Goal: Task Accomplishment & Management: Manage account settings

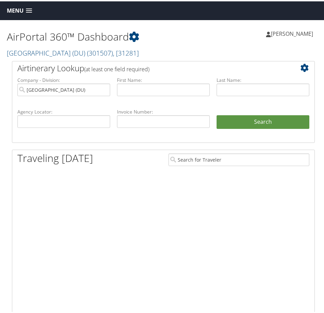
click at [18, 10] on span "Menu" at bounding box center [15, 9] width 17 height 6
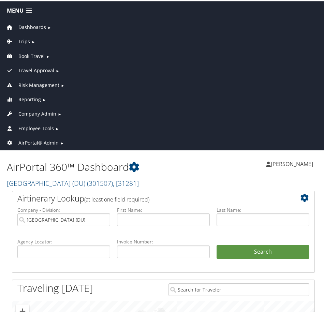
click at [35, 115] on span "Company Admin" at bounding box center [37, 112] width 38 height 7
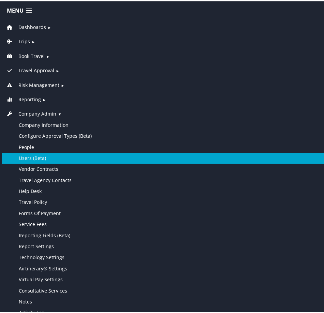
click at [51, 154] on link "Users (Beta)" at bounding box center [163, 156] width 323 height 11
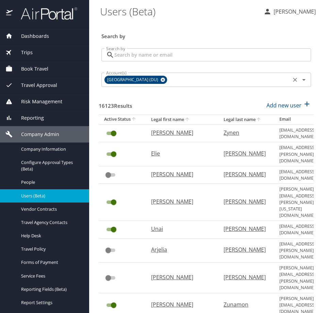
drag, startPoint x: 158, startPoint y: 79, endPoint x: 161, endPoint y: 76, distance: 4.1
click at [161, 79] on icon at bounding box center [163, 80] width 4 height 4
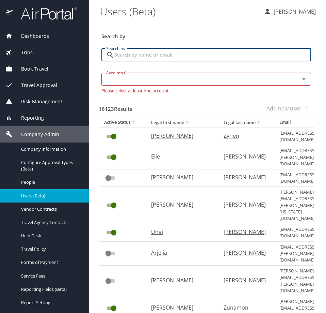
click at [170, 57] on input "Search by" at bounding box center [212, 54] width 197 height 13
type input "N"
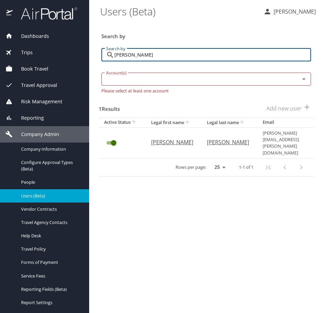
type input "Melba Ragasa"
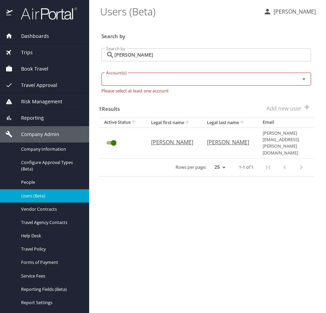
click at [159, 138] on p "Melba" at bounding box center [172, 142] width 42 height 8
select select "US"
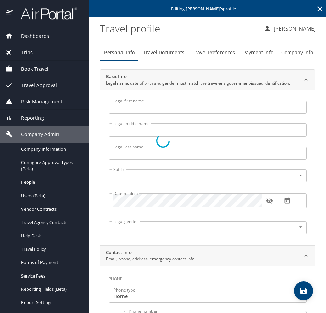
type input "Melba"
type input "Ragasa"
type input "Undisclosed"
select select "US"
click at [263, 52] on span "Payment Info" at bounding box center [259, 52] width 30 height 9
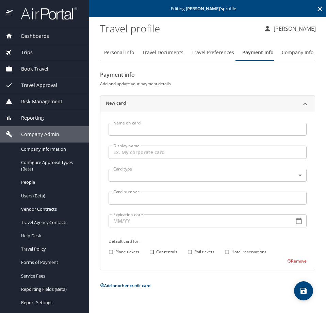
click at [155, 125] on input "Name on card" at bounding box center [208, 129] width 198 height 13
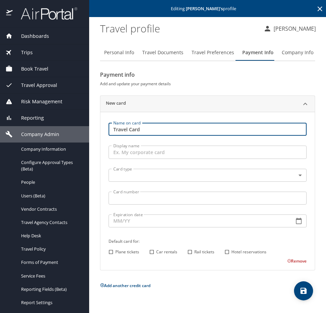
click at [157, 128] on input "Travel Card" at bounding box center [208, 129] width 198 height 13
type input "Melba Ragasa"
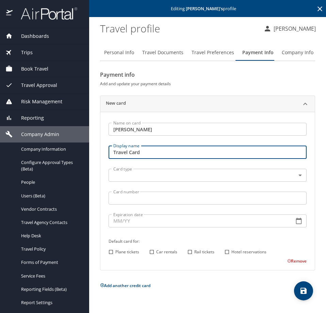
type input "Travel Card"
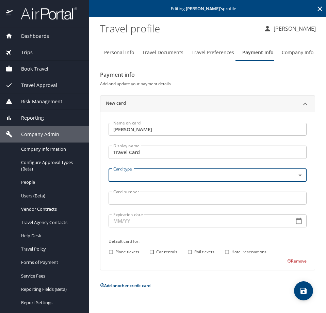
click at [142, 170] on body "Dashboards AirPortal 360™ Manager AirPortal 360™ Agent My Travel Dashboard Trip…" at bounding box center [163, 156] width 326 height 313
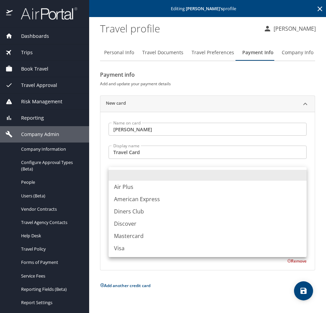
click at [130, 244] on li "Visa" at bounding box center [208, 248] width 198 height 12
type input "VI"
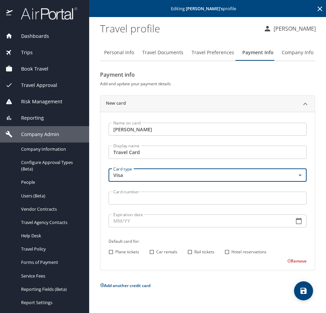
click at [135, 202] on input "Card number" at bounding box center [208, 197] width 198 height 13
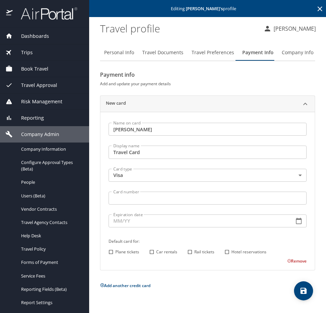
click at [129, 202] on input "Card number" at bounding box center [208, 197] width 198 height 13
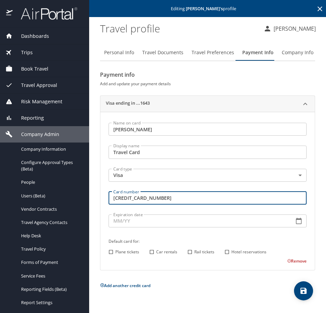
type input "4046580010731643"
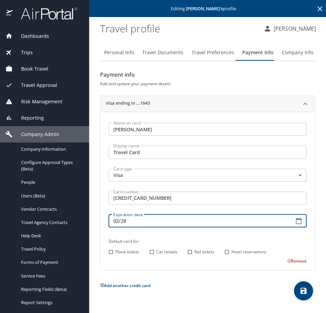
type input "02/28"
click at [111, 251] on input "Plane tickets" at bounding box center [111, 251] width 9 height 9
checkbox input "true"
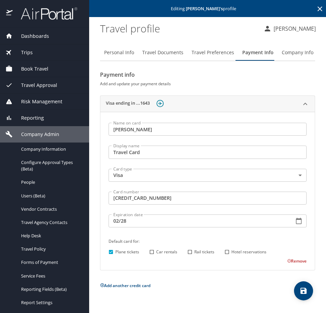
click at [153, 252] on input "Car rentals" at bounding box center [152, 251] width 9 height 9
checkbox input "true"
click at [230, 251] on input "Hotel reservations" at bounding box center [227, 251] width 9 height 9
checkbox input "true"
click at [307, 291] on icon "save" at bounding box center [304, 291] width 6 height 6
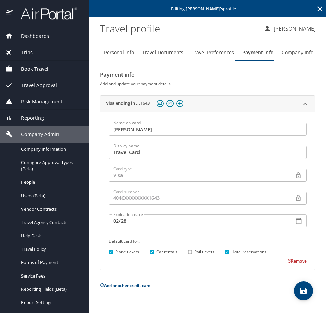
click at [320, 9] on icon at bounding box center [320, 8] width 5 height 5
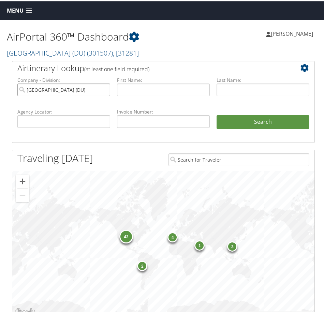
click at [104, 88] on input "University of Denver (DU)" at bounding box center [63, 88] width 93 height 13
click at [80, 122] on input "text" at bounding box center [63, 120] width 93 height 13
paste input "DJTGX5"
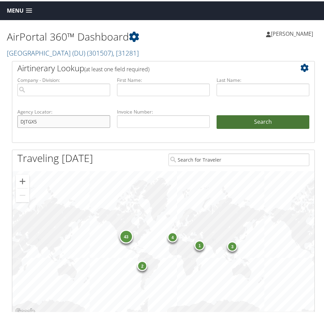
type input "DJTGX5"
click at [260, 125] on button "Search" at bounding box center [262, 121] width 93 height 14
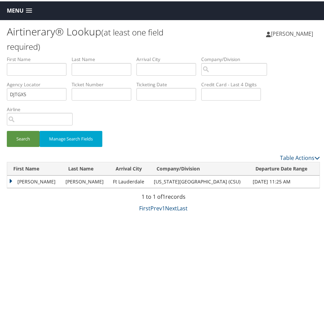
click at [9, 180] on td "[PERSON_NAME]" at bounding box center [34, 180] width 55 height 12
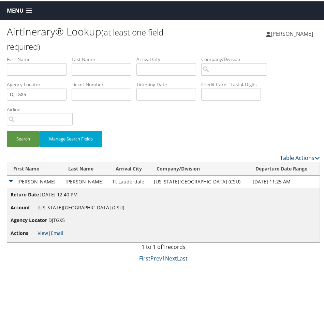
click at [41, 231] on link "View" at bounding box center [42, 231] width 11 height 6
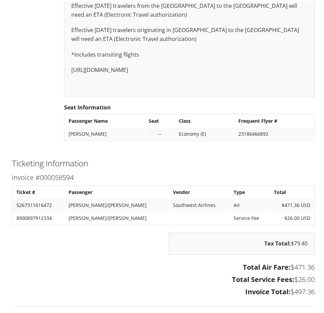
scroll to position [1502, 0]
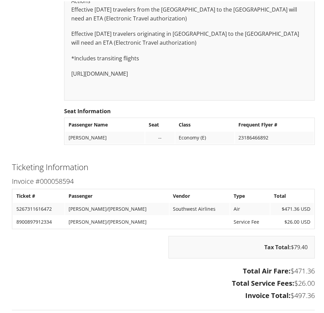
click at [53, 175] on h3 "Invoice #000058594" at bounding box center [163, 180] width 303 height 10
copy h3 "000058594"
